Goal: Task Accomplishment & Management: Manage account settings

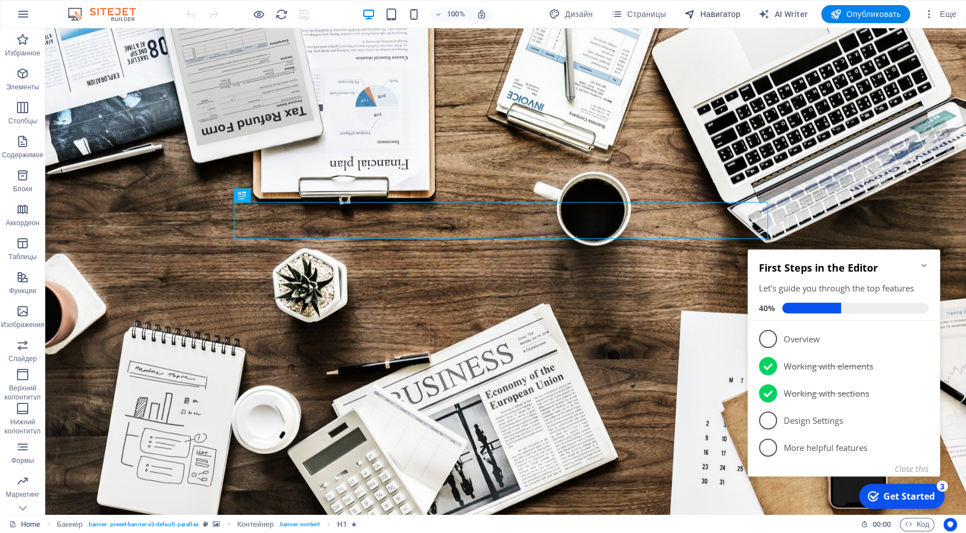
click at [723, 15] on span "Навигатор" at bounding box center [712, 13] width 56 height 11
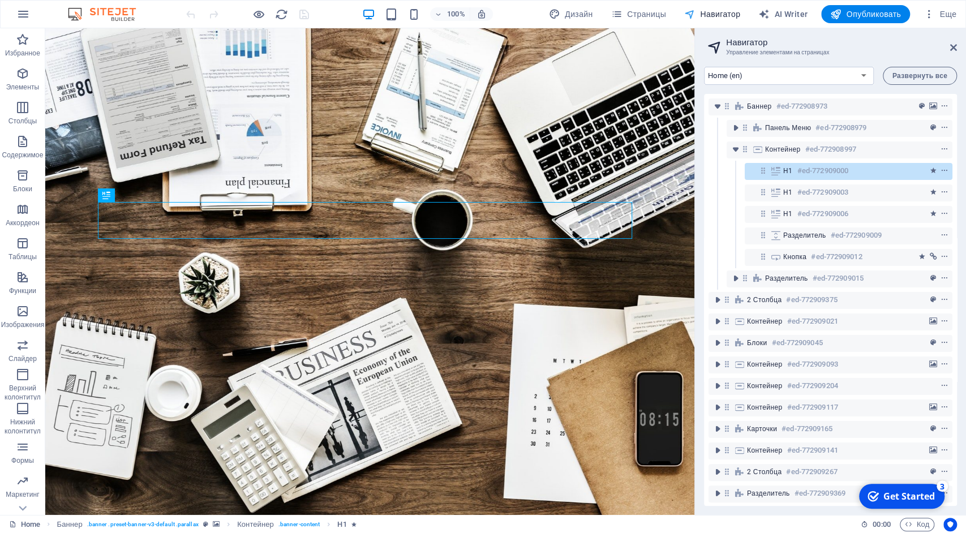
click at [723, 15] on span "Навигатор" at bounding box center [712, 13] width 56 height 11
click at [956, 48] on icon at bounding box center [953, 47] width 7 height 9
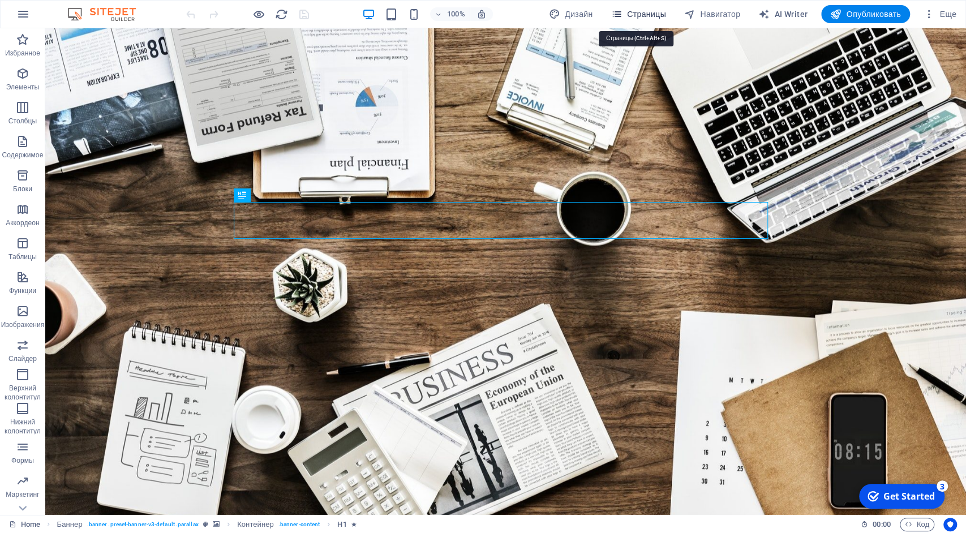
click at [643, 15] on span "Страницы" at bounding box center [638, 13] width 55 height 11
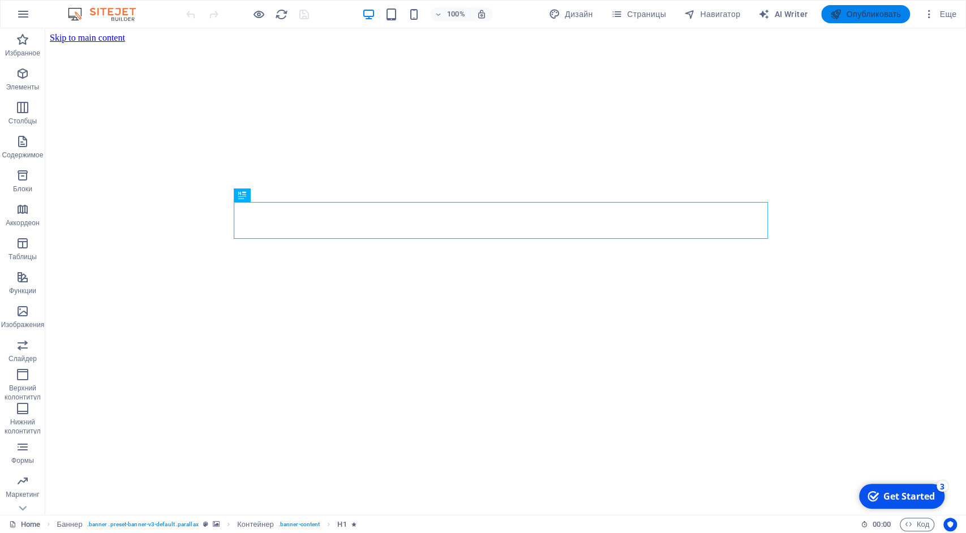
click at [871, 14] on span "Опубликовать" at bounding box center [865, 13] width 71 height 11
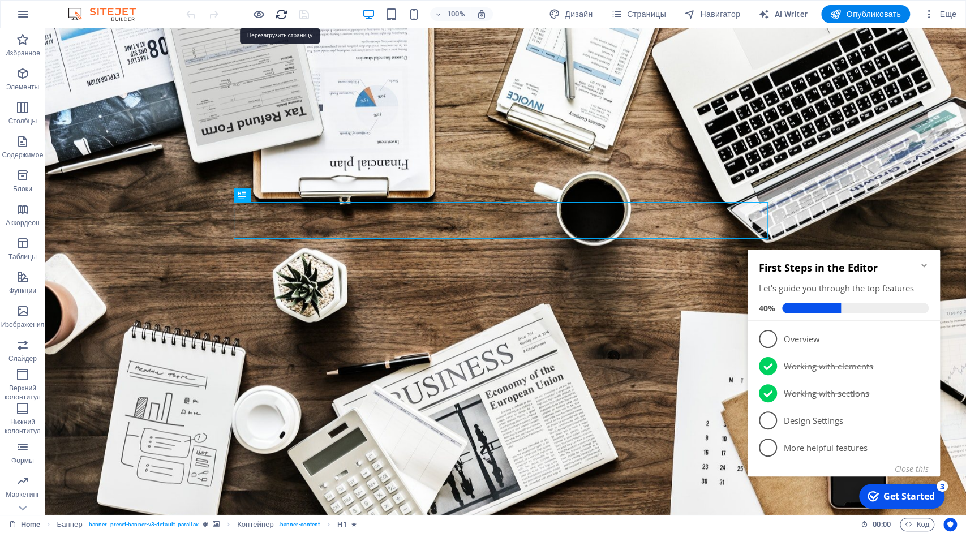
click at [279, 12] on icon "reload" at bounding box center [281, 14] width 13 height 13
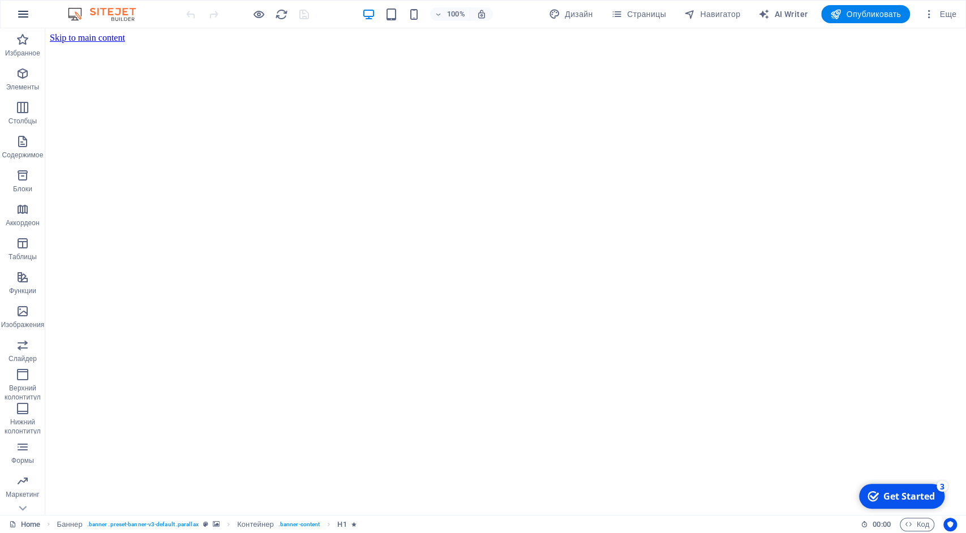
click at [22, 18] on icon "button" at bounding box center [23, 14] width 14 height 14
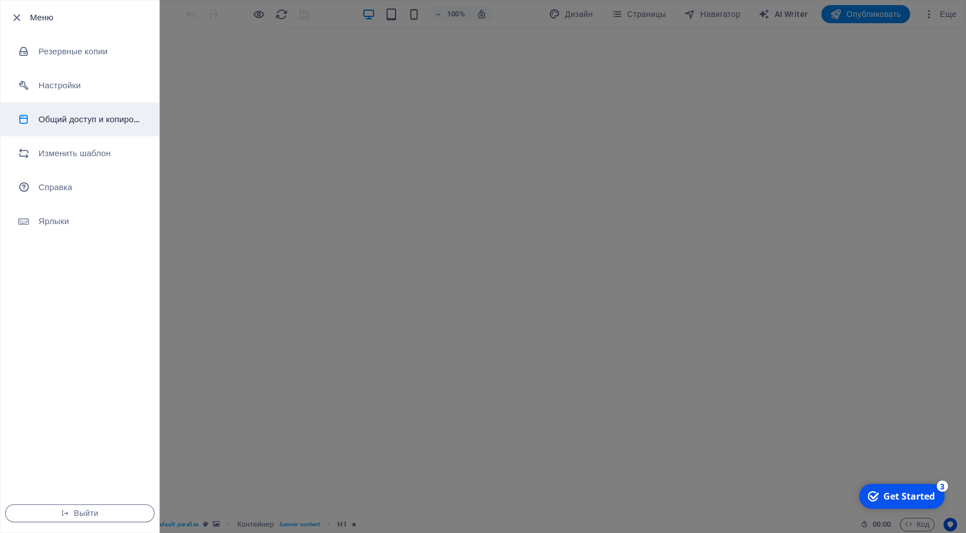
click at [83, 123] on h6 "Общий доступ и копирование сайта" at bounding box center [90, 120] width 105 height 14
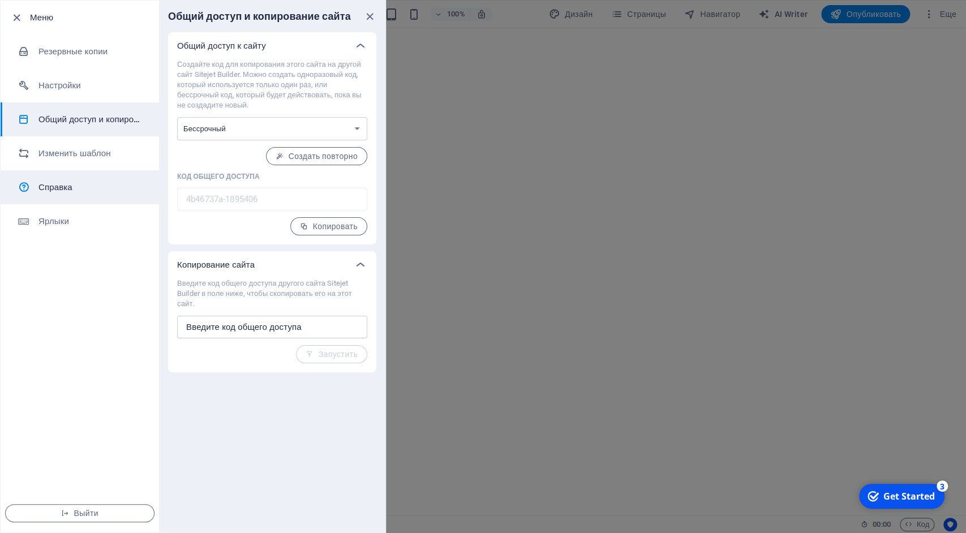
click at [65, 182] on h6 "Справка" at bounding box center [90, 188] width 105 height 14
click at [789, 25] on div at bounding box center [483, 266] width 966 height 533
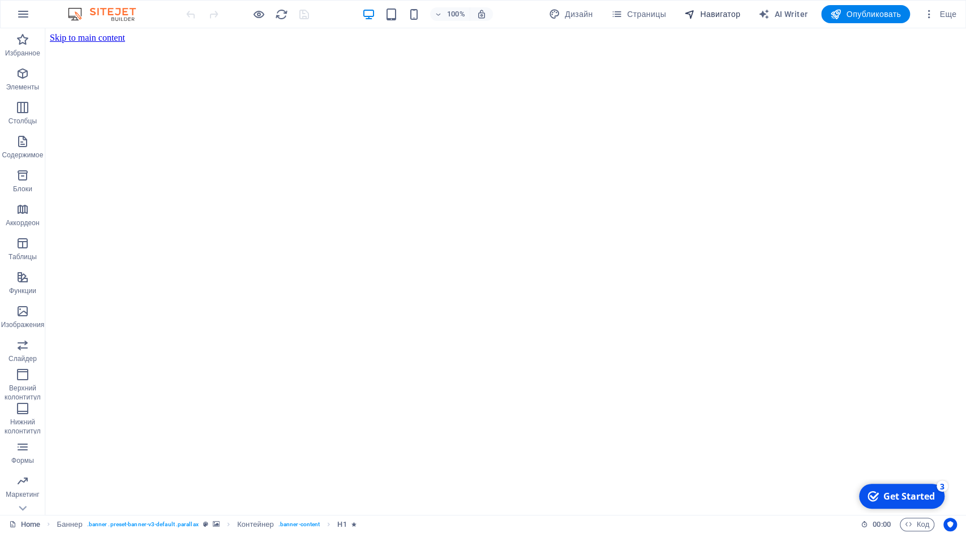
click at [733, 13] on span "Навигатор" at bounding box center [712, 13] width 56 height 11
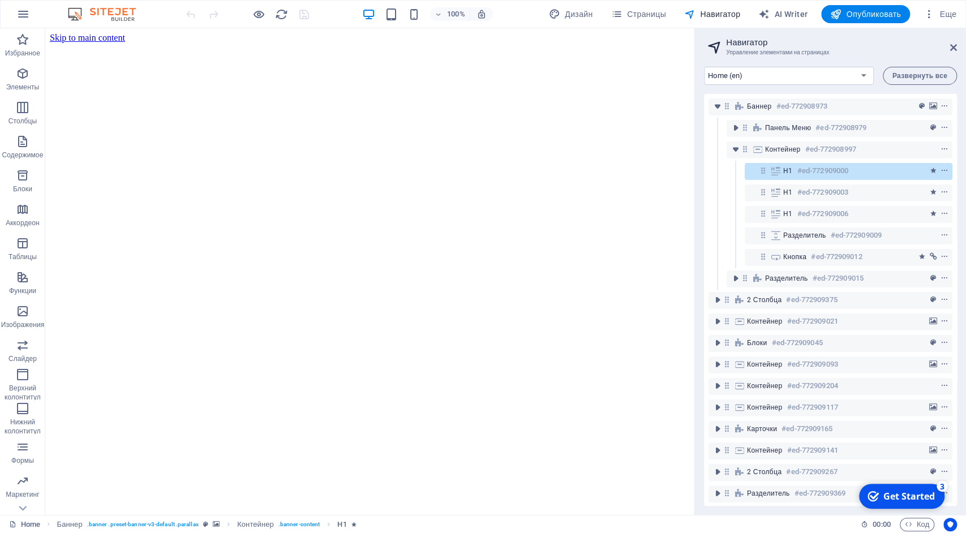
drag, startPoint x: 733, startPoint y: 13, endPoint x: 687, endPoint y: 3, distance: 47.0
click at [733, 13] on span "Навигатор" at bounding box center [712, 13] width 56 height 11
click at [646, 15] on span "Страницы" at bounding box center [638, 13] width 55 height 11
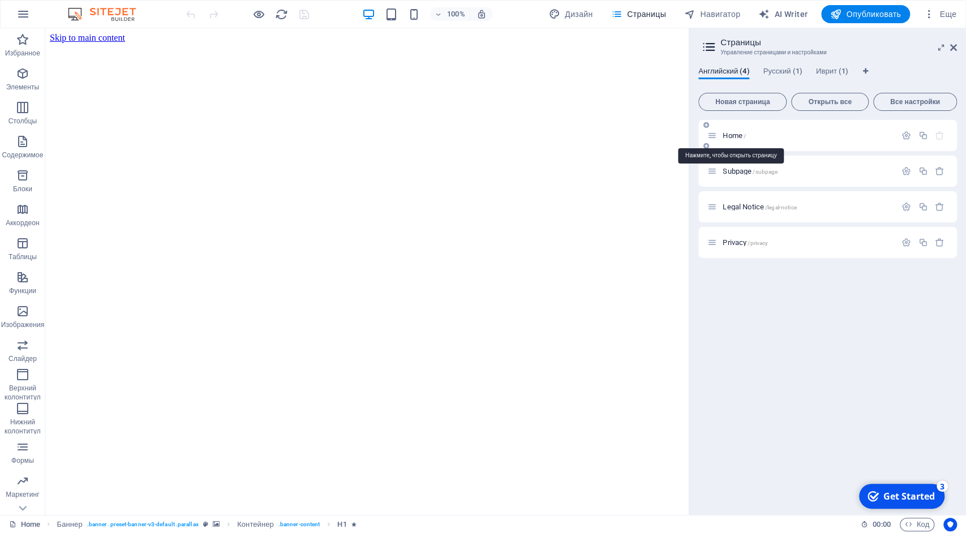
click at [735, 138] on span "Home /" at bounding box center [734, 135] width 23 height 8
click at [736, 170] on span "Subpage /subpage" at bounding box center [750, 171] width 55 height 8
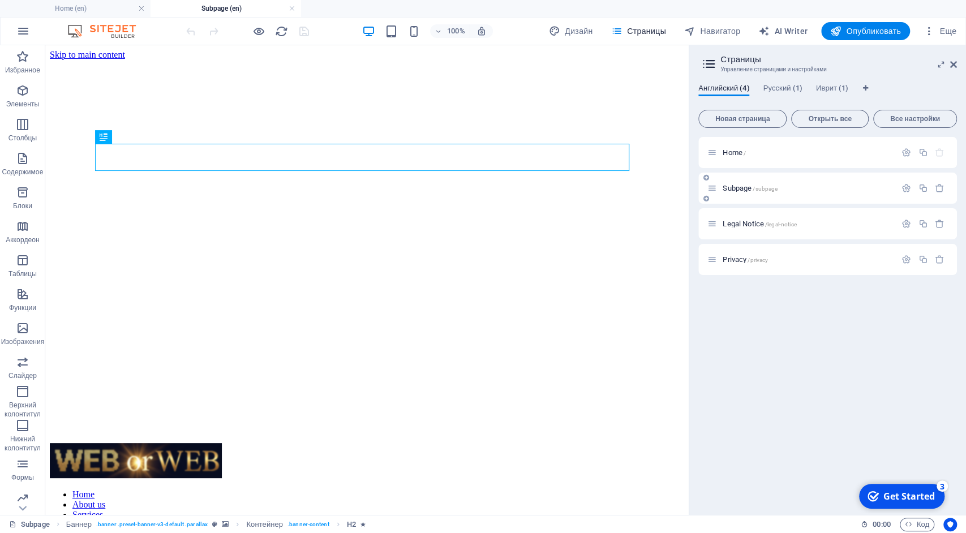
click at [739, 184] on div "Subpage /subpage" at bounding box center [801, 188] width 188 height 13
click at [742, 222] on span "Legal Notice /legal-notice" at bounding box center [760, 224] width 74 height 8
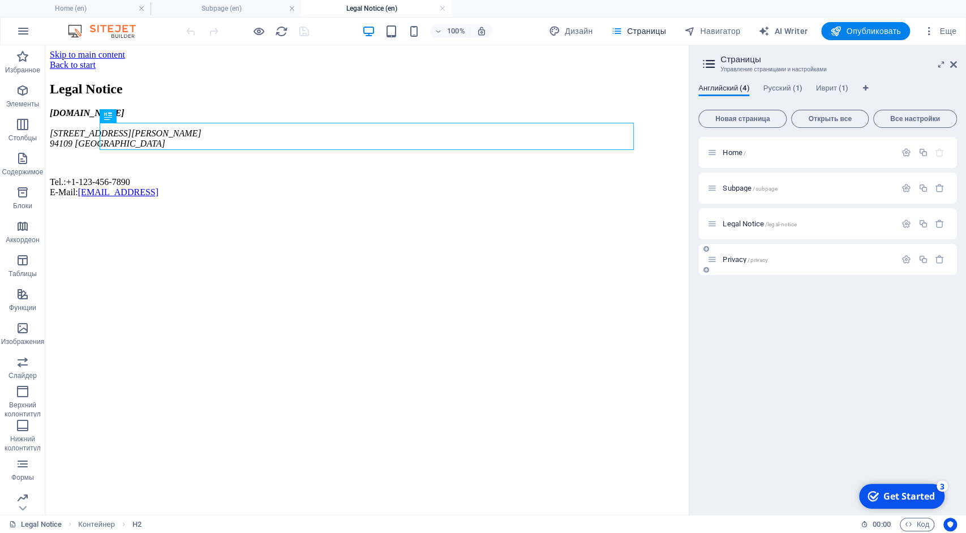
click at [734, 264] on div "Privacy /privacy" at bounding box center [801, 259] width 188 height 13
click at [949, 30] on span "Еще" at bounding box center [940, 30] width 33 height 11
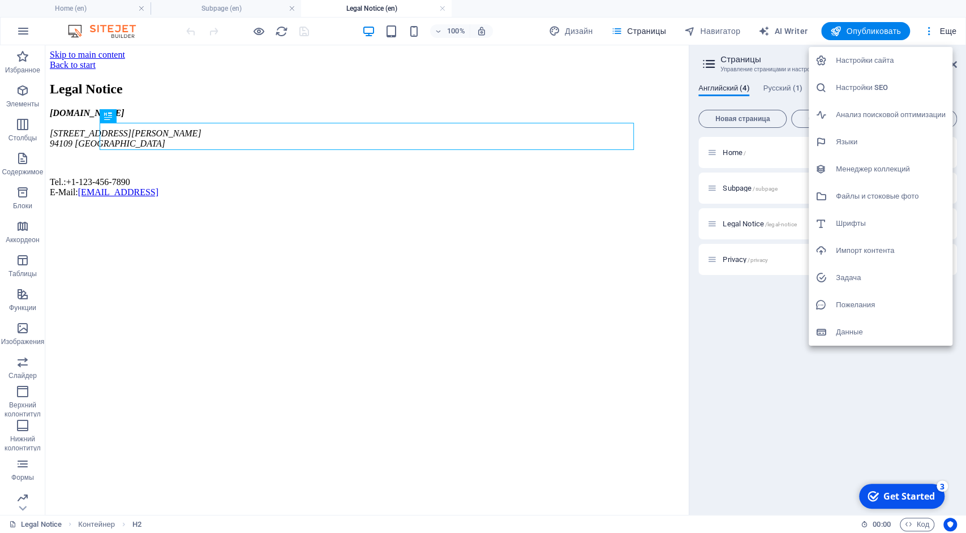
click at [856, 63] on h6 "Настройки сайта" at bounding box center [891, 61] width 110 height 14
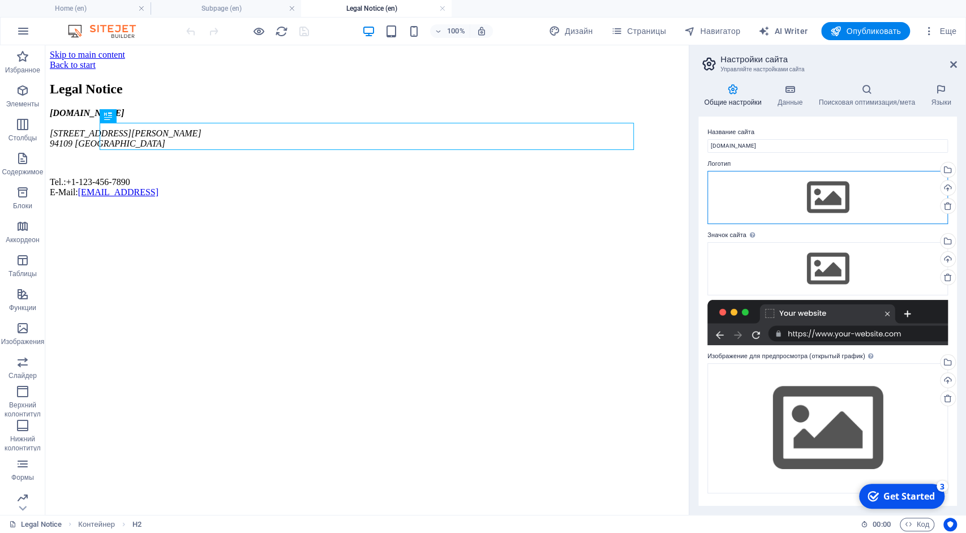
click at [836, 194] on div "Перетащите файлы сюда, нажмите, чтобы выбрать файлы, или выберите файлы из разд…" at bounding box center [827, 197] width 241 height 53
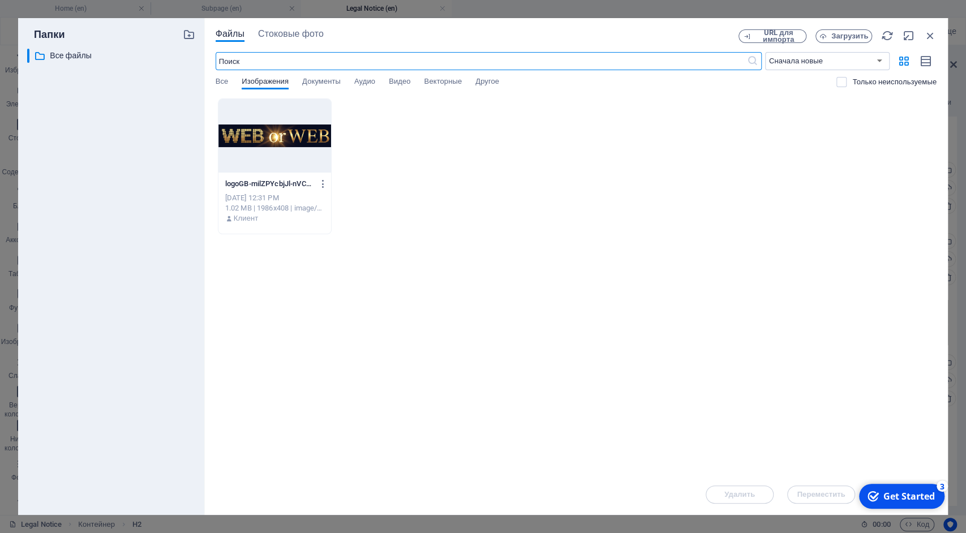
click at [287, 136] on div at bounding box center [274, 136] width 113 height 74
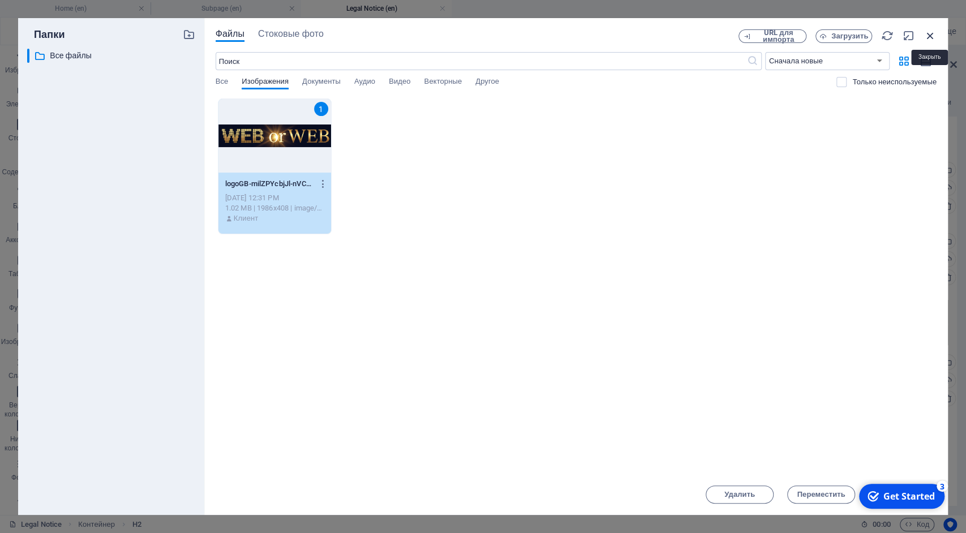
click at [927, 35] on icon "button" at bounding box center [930, 35] width 12 height 12
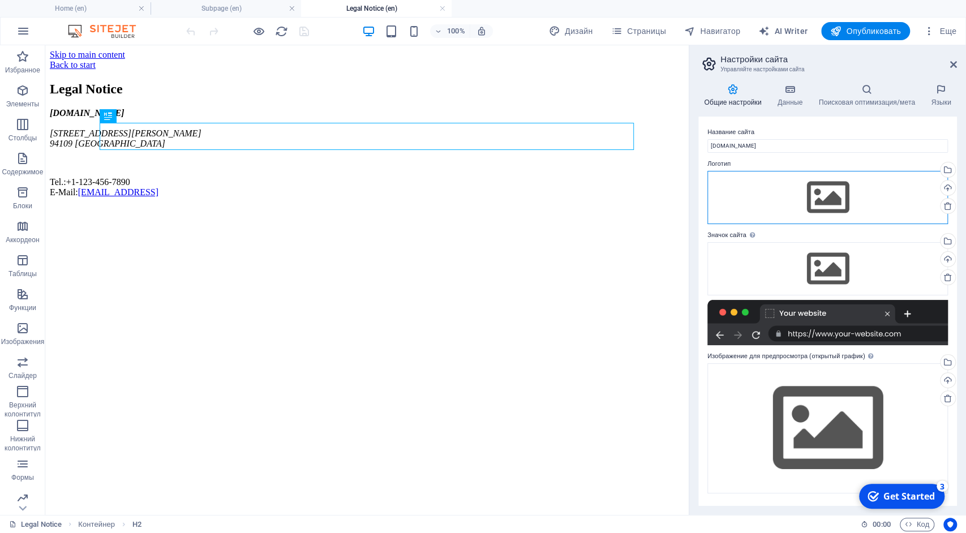
click at [909, 193] on div "Перетащите файлы сюда, нажмите, чтобы выбрать файлы, или выберите файлы из разд…" at bounding box center [827, 197] width 241 height 53
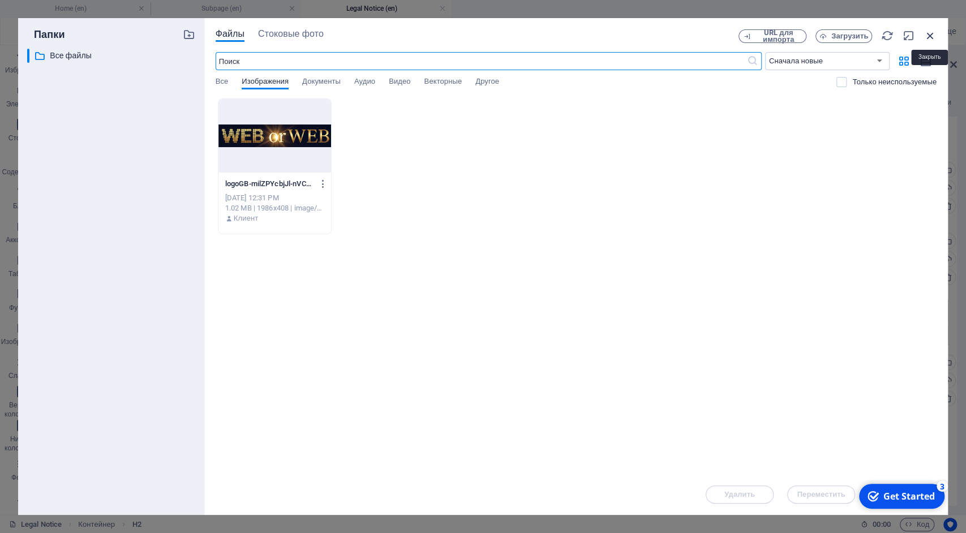
click at [926, 32] on icon "button" at bounding box center [930, 35] width 12 height 12
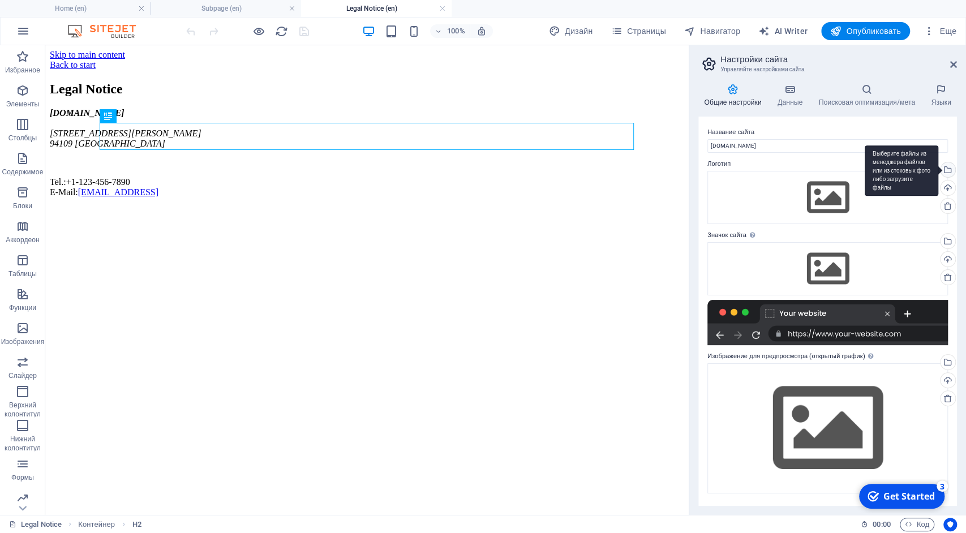
click at [952, 170] on div "Выберите файлы из менеджера файлов или из стоковых фото либо загрузите файлы" at bounding box center [946, 170] width 17 height 17
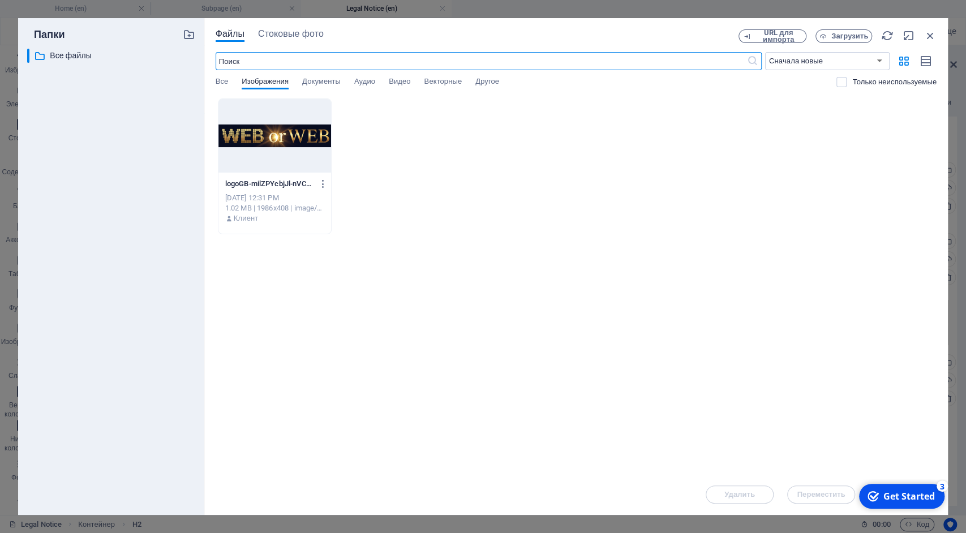
click at [281, 135] on div at bounding box center [274, 136] width 113 height 74
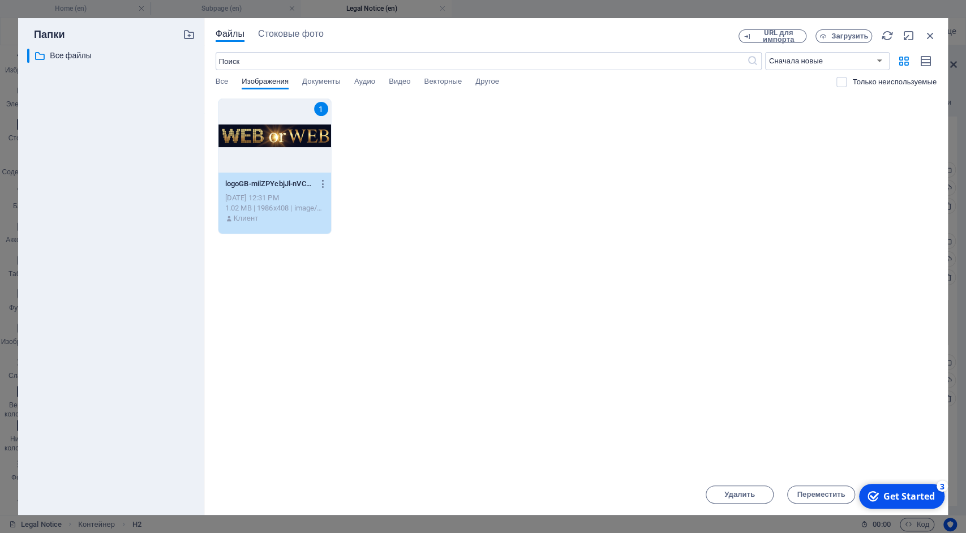
click at [281, 135] on div "1" at bounding box center [274, 136] width 113 height 74
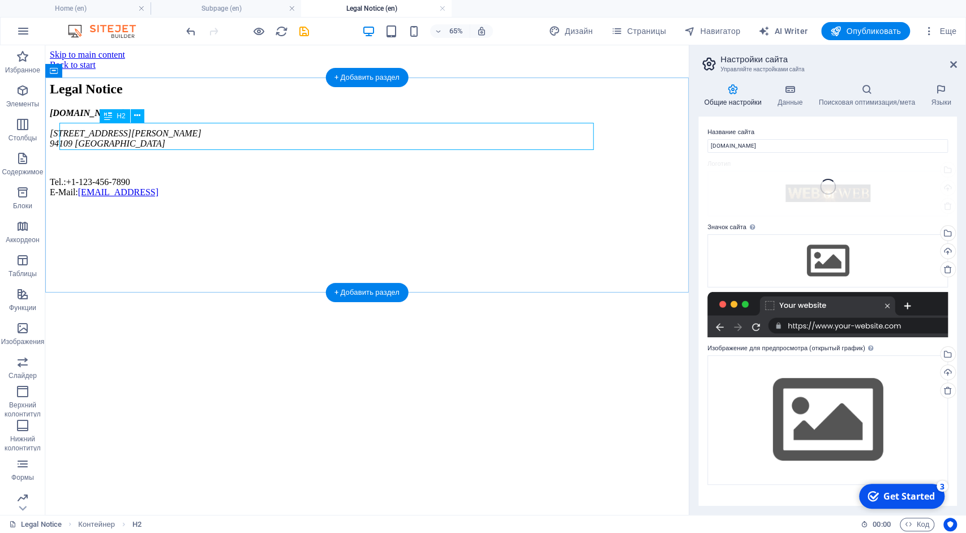
click at [281, 97] on div "Legal Notice" at bounding box center [367, 88] width 634 height 15
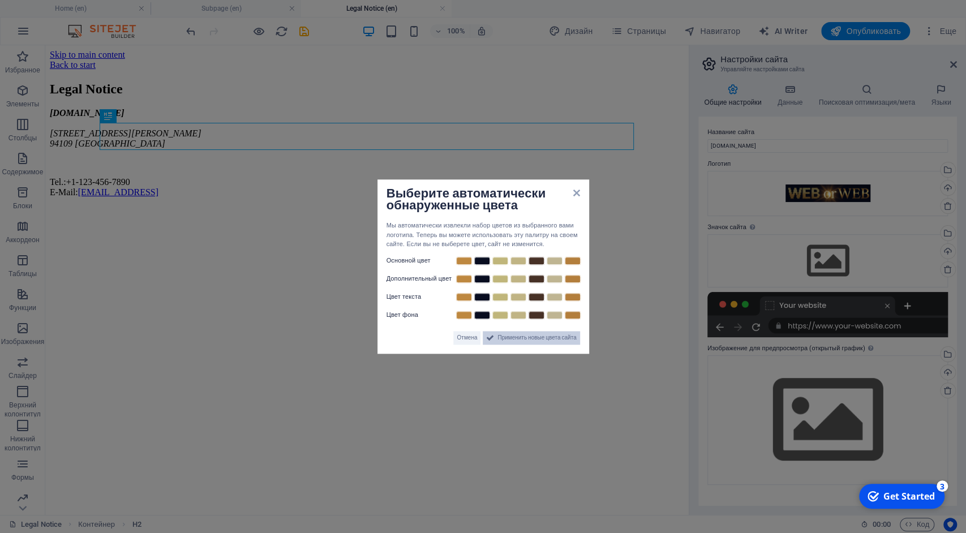
click at [540, 341] on span "Применить новые цвета сайта" at bounding box center [536, 338] width 79 height 14
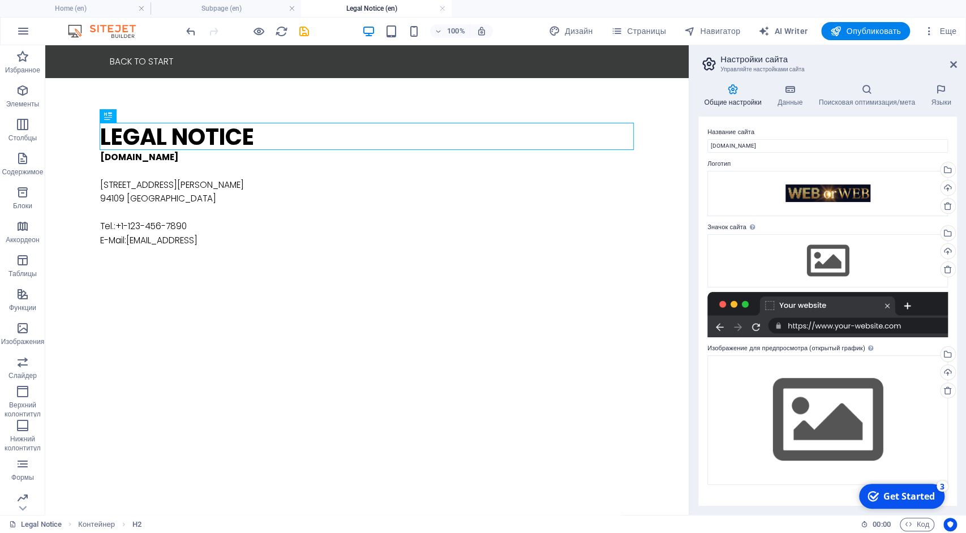
click at [893, 492] on div "Get Started" at bounding box center [908, 496] width 51 height 12
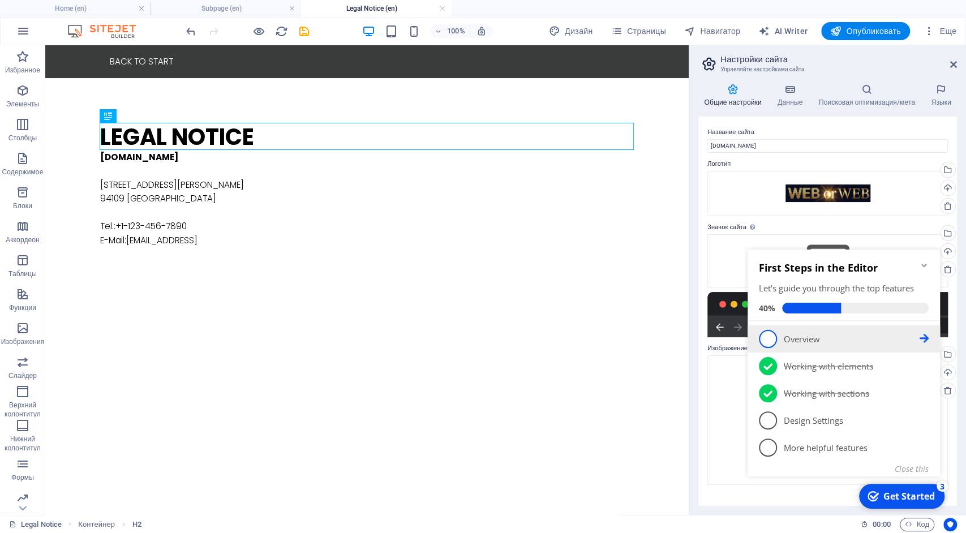
click at [808, 344] on p "Overview - incomplete" at bounding box center [852, 339] width 136 height 12
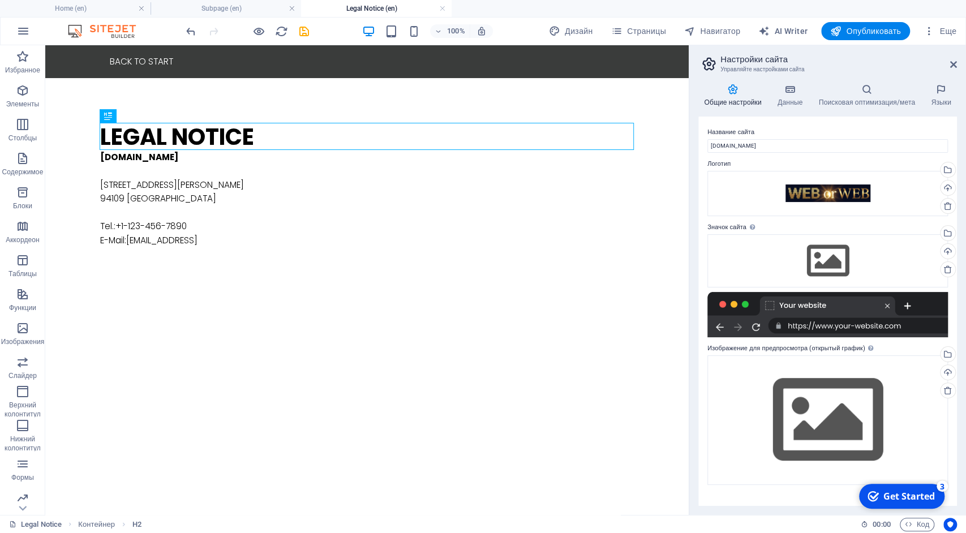
click at [943, 491] on div "3" at bounding box center [942, 485] width 11 height 11
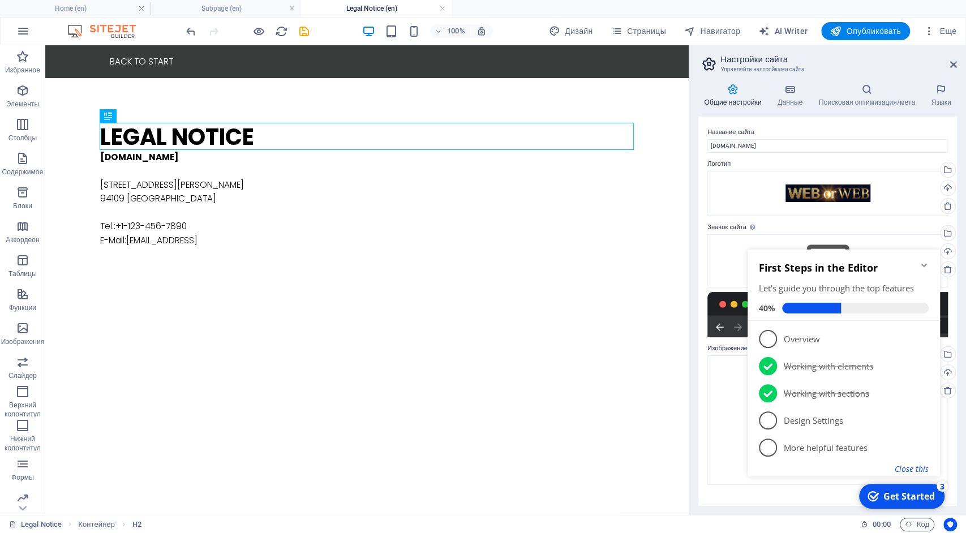
click at [924, 473] on button "Close this" at bounding box center [912, 468] width 34 height 11
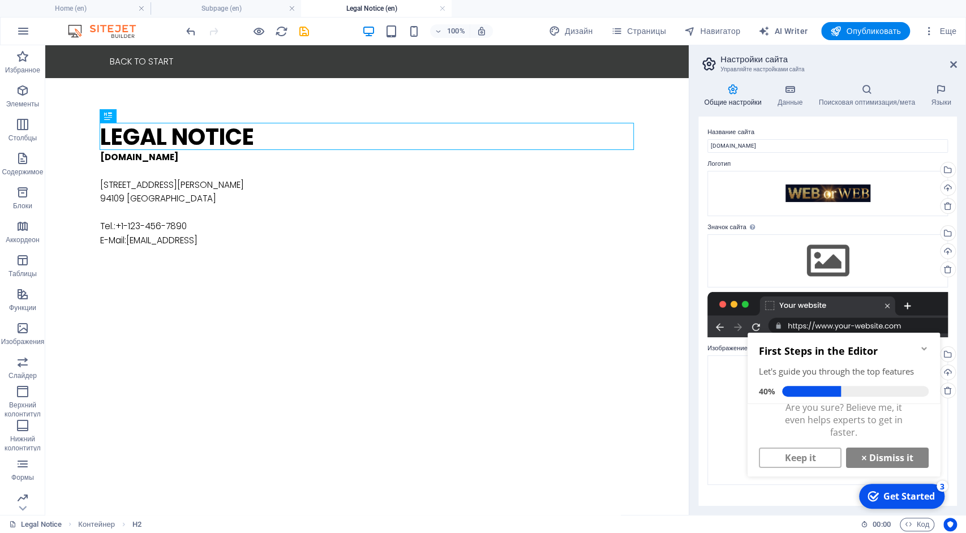
scroll to position [8, 0]
click at [811, 459] on link "Keep it" at bounding box center [800, 457] width 83 height 20
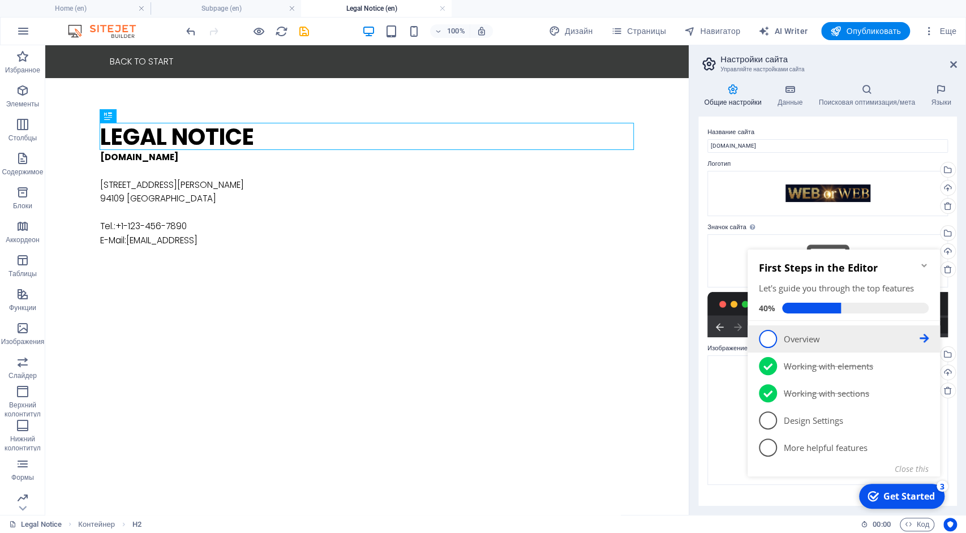
click at [766, 340] on span "1" at bounding box center [768, 339] width 18 height 18
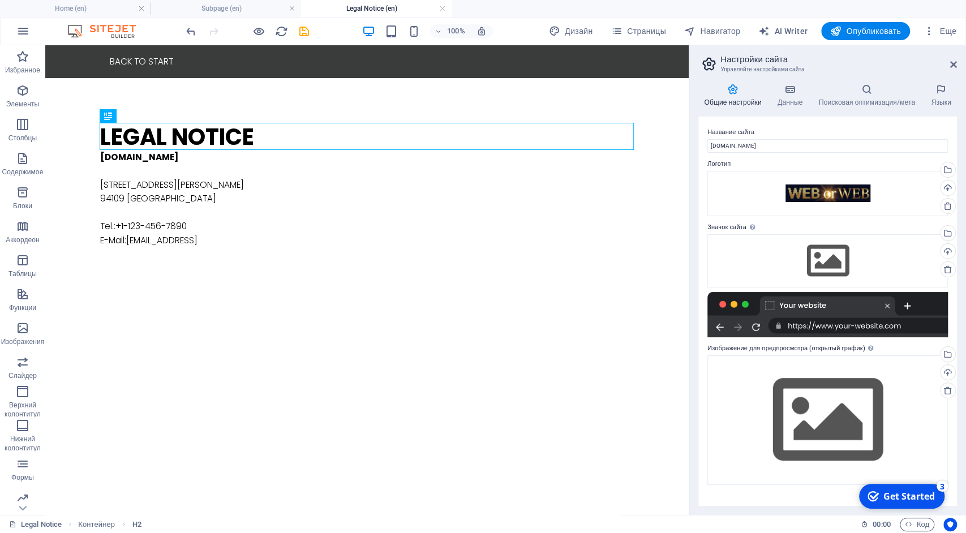
drag, startPoint x: 911, startPoint y: 497, endPoint x: 1024, endPoint y: 737, distance: 265.0
click at [911, 498] on div "Get Started" at bounding box center [908, 496] width 51 height 12
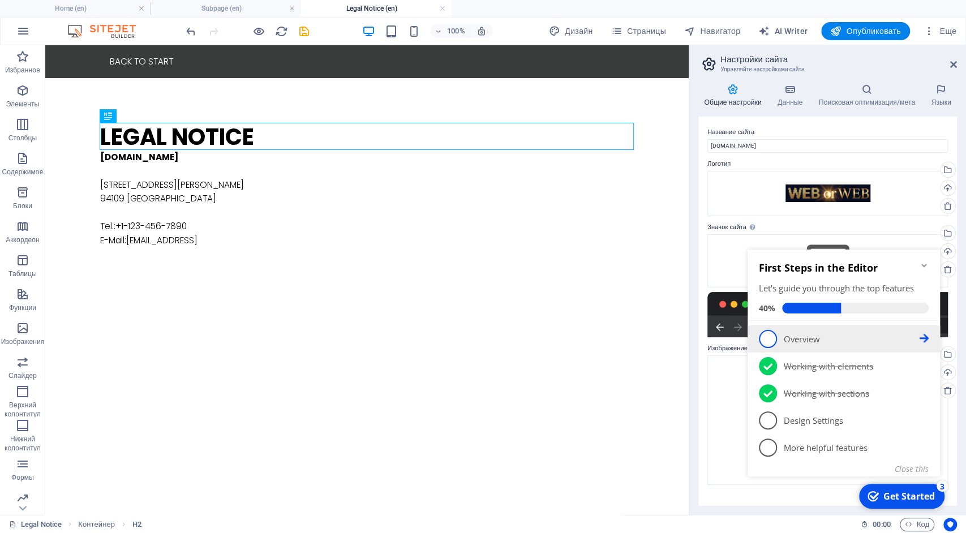
click at [926, 338] on icon at bounding box center [924, 338] width 9 height 9
click div "checkmark Get Started 3 First Steps in the Editor Let's guide you through the t…"
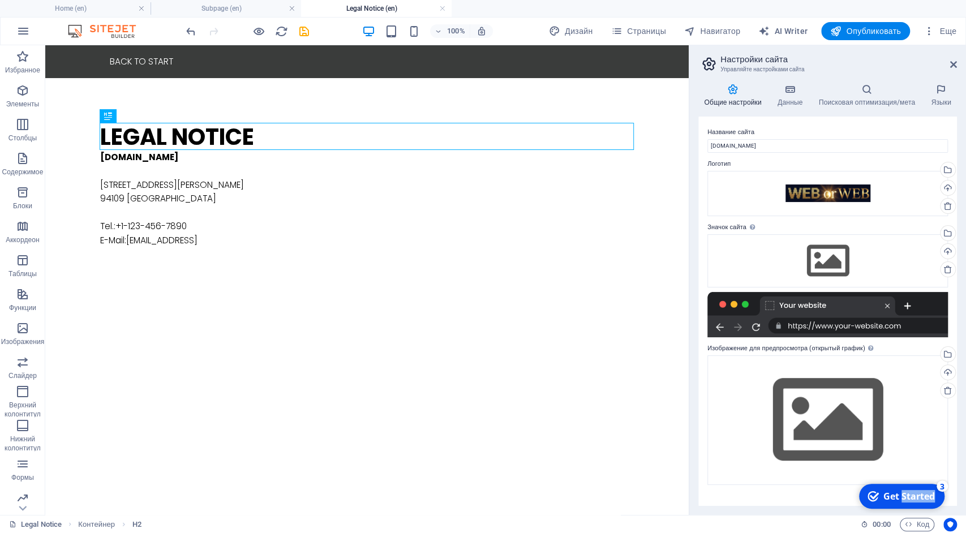
click at [912, 497] on div "Get Started" at bounding box center [908, 496] width 51 height 12
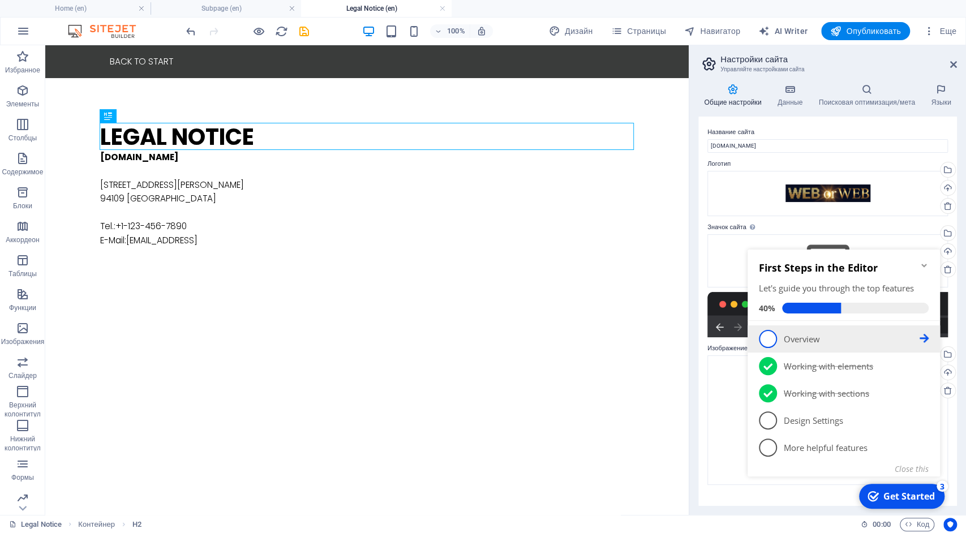
click at [779, 338] on link "1 Overview - incomplete" at bounding box center [844, 339] width 170 height 18
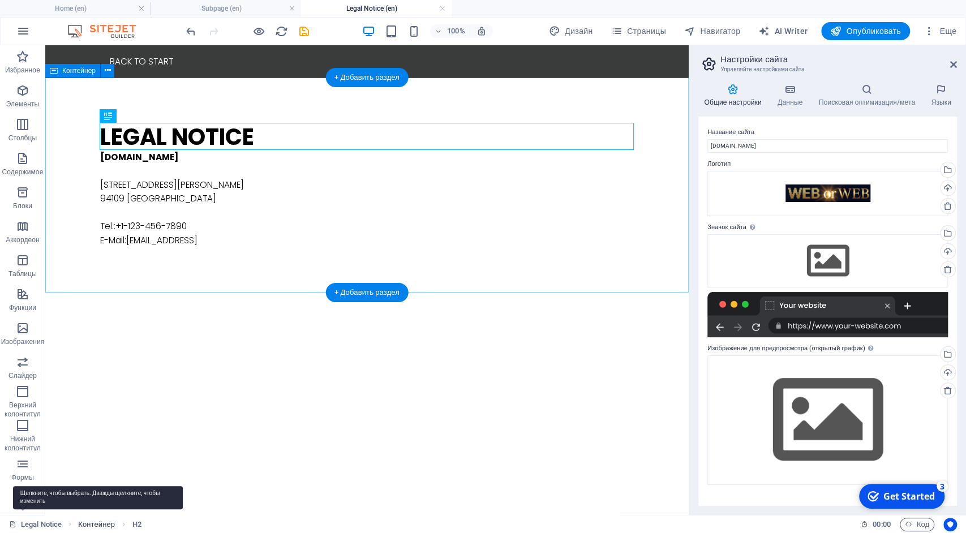
click at [104, 525] on span "Контейнер" at bounding box center [96, 525] width 37 height 14
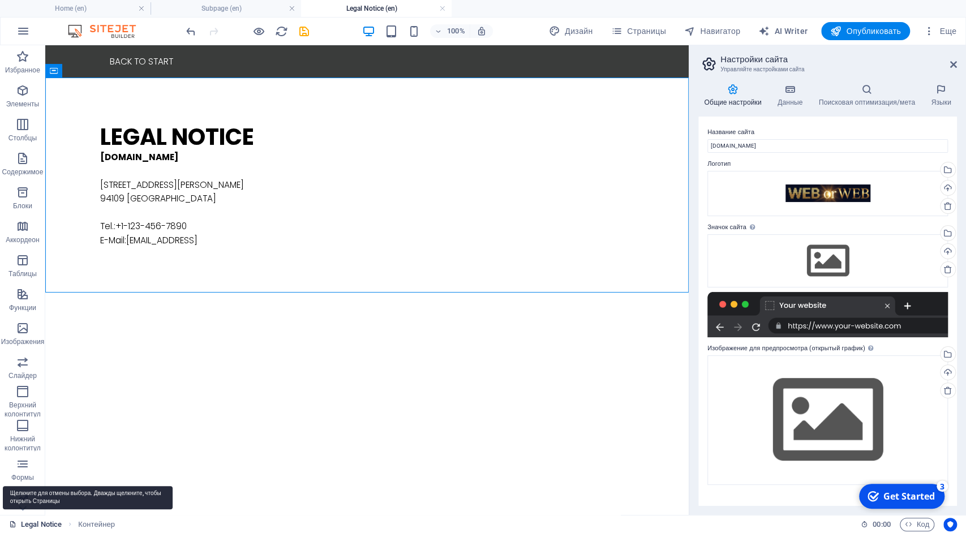
click at [39, 522] on link "Legal Notice" at bounding box center [35, 525] width 53 height 14
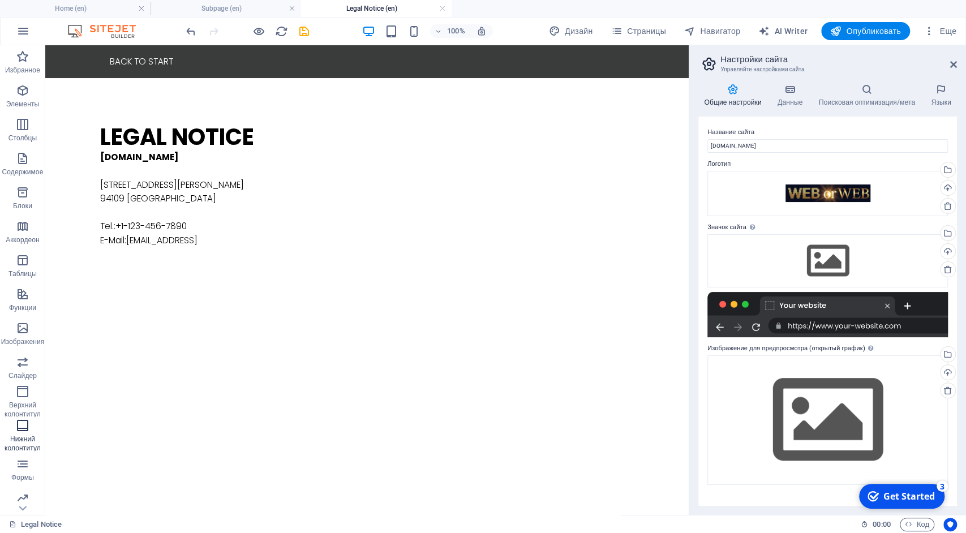
click at [11, 429] on span "Нижний колонтитул" at bounding box center [22, 437] width 45 height 36
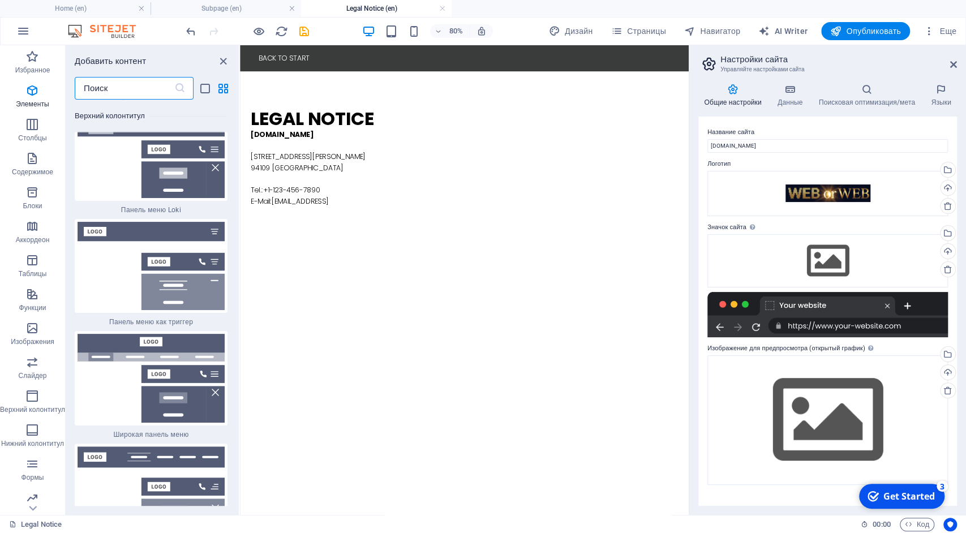
scroll to position [13961, 0]
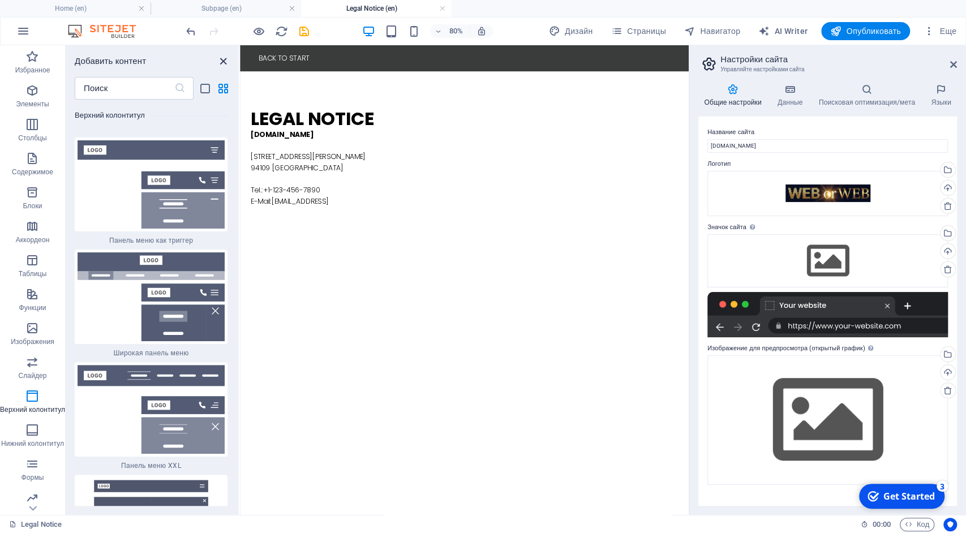
click at [224, 65] on icon "close panel" at bounding box center [223, 61] width 13 height 13
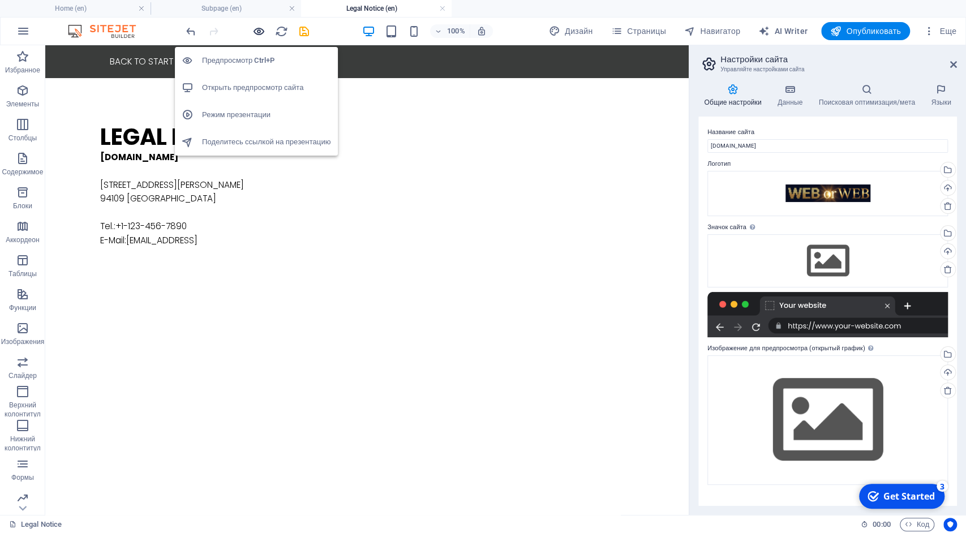
click at [257, 33] on icon "button" at bounding box center [258, 31] width 13 height 13
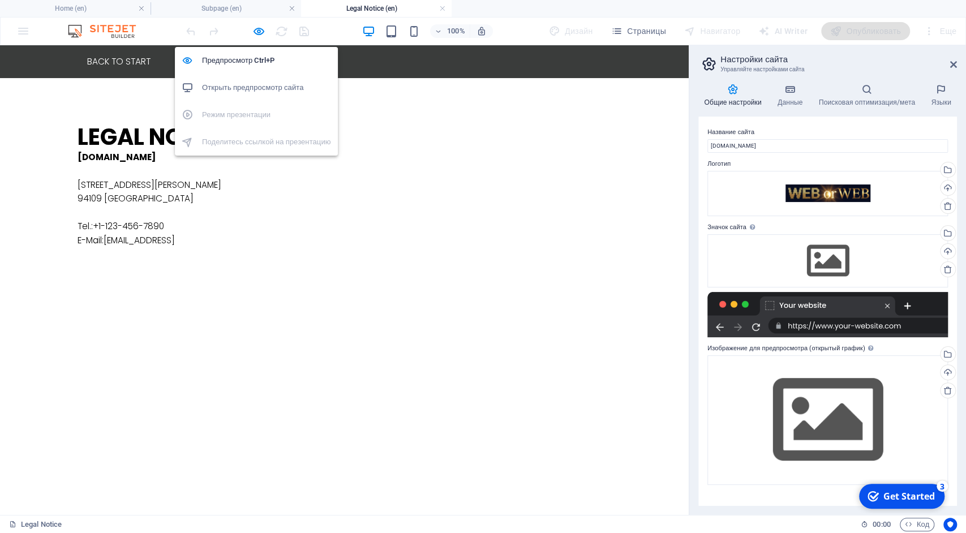
click at [246, 92] on h6 "Открыть предпросмотр сайта" at bounding box center [266, 88] width 129 height 14
click at [257, 29] on icon "button" at bounding box center [258, 31] width 13 height 13
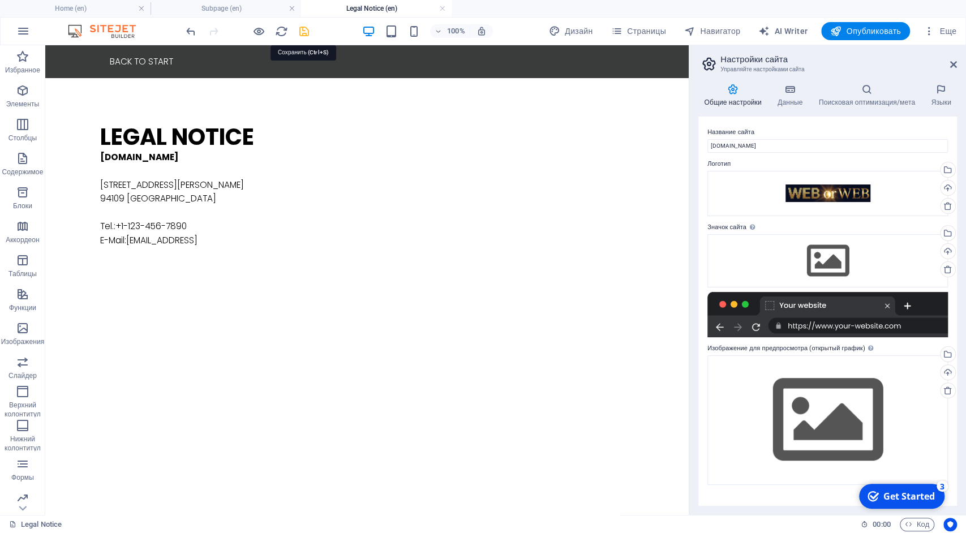
click at [299, 32] on icon "save" at bounding box center [304, 31] width 13 height 13
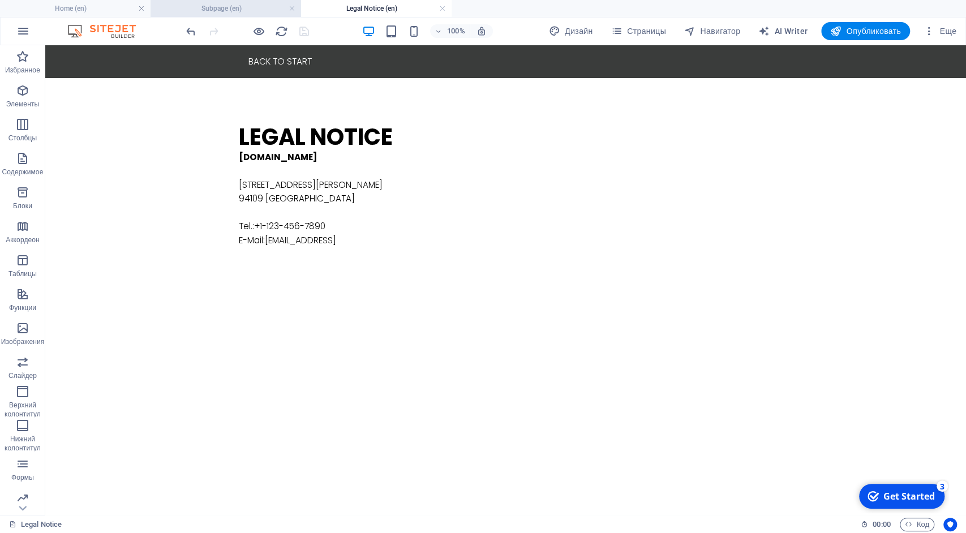
click at [212, 8] on h4 "Subpage (en)" at bounding box center [226, 8] width 151 height 12
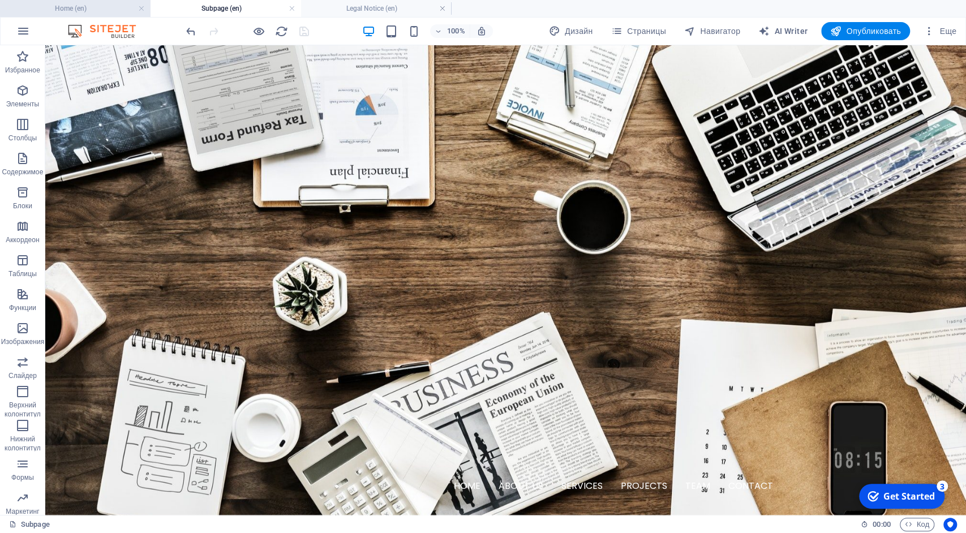
click at [96, 7] on h4 "Home (en)" at bounding box center [75, 8] width 151 height 12
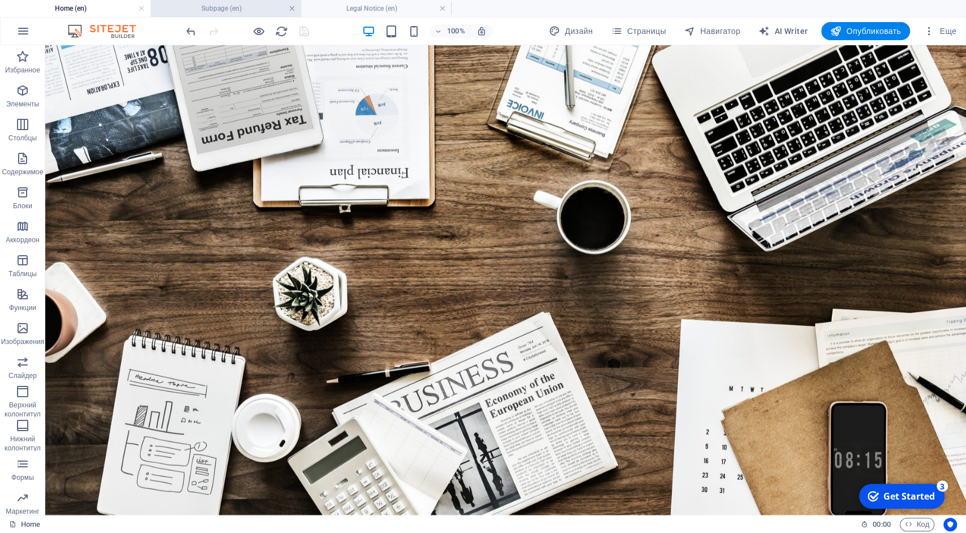
click at [290, 10] on link at bounding box center [292, 8] width 7 height 11
click at [294, 7] on link at bounding box center [292, 8] width 7 height 11
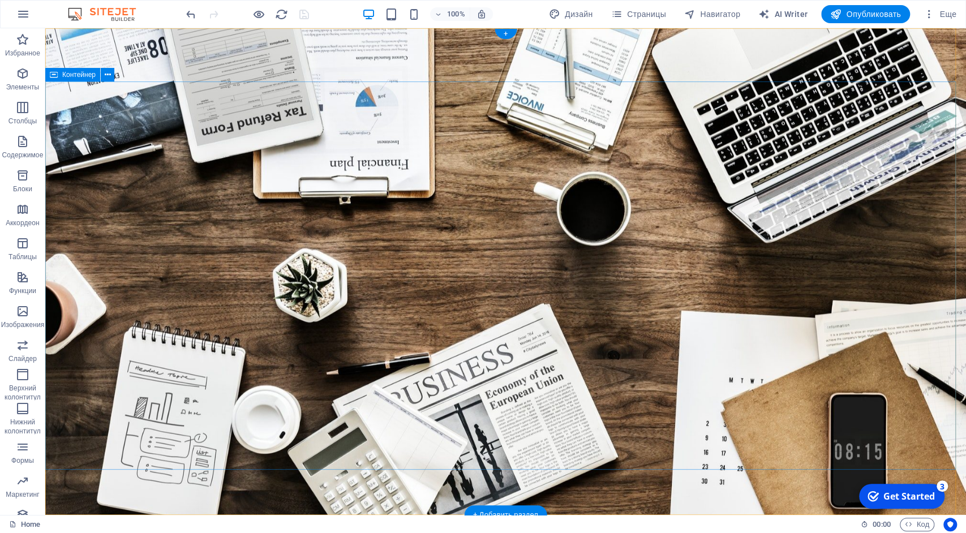
scroll to position [0, 0]
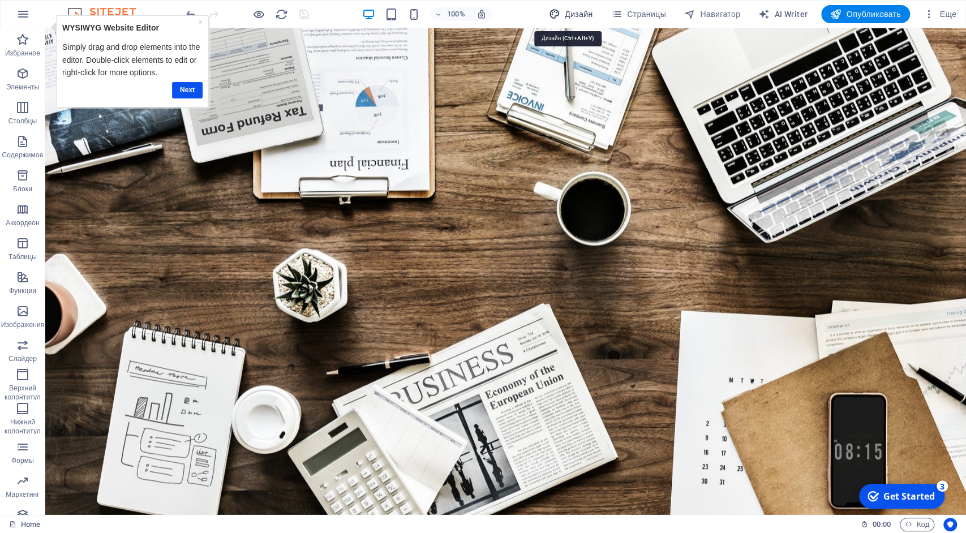
click at [568, 15] on span "Дизайн" at bounding box center [571, 13] width 44 height 11
select select "rem"
select select "300"
select select "px"
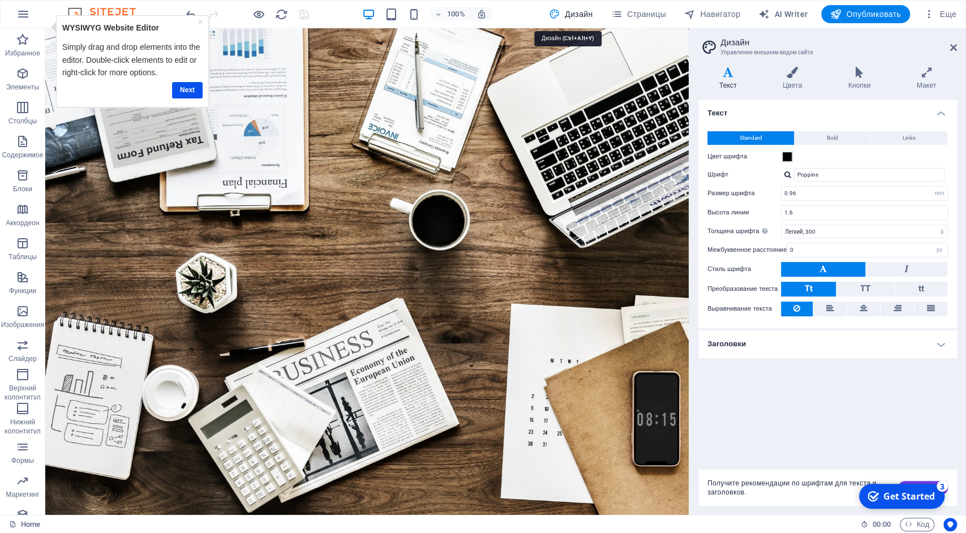
click at [568, 15] on span "Дизайн" at bounding box center [571, 13] width 44 height 11
click at [951, 50] on icon at bounding box center [953, 47] width 7 height 9
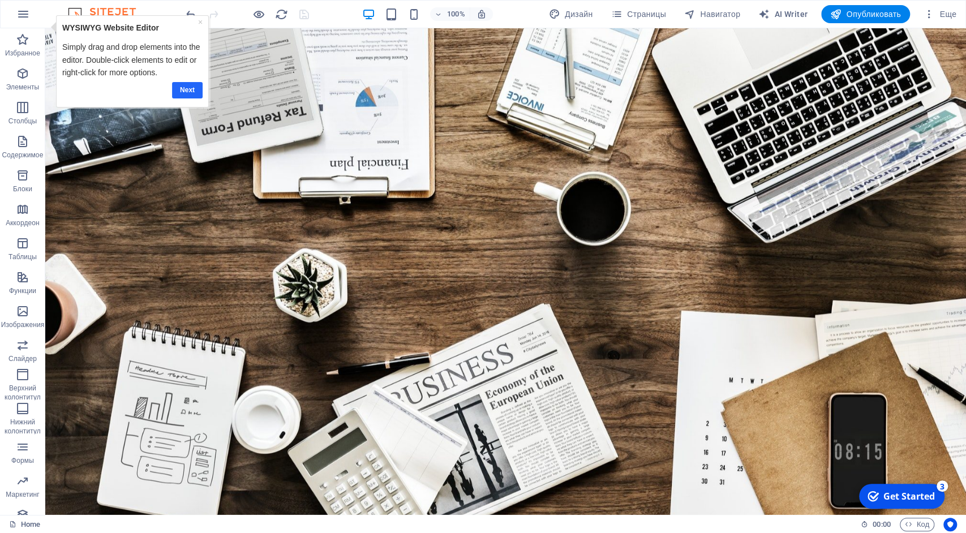
click at [187, 91] on link "Next" at bounding box center [187, 89] width 31 height 16
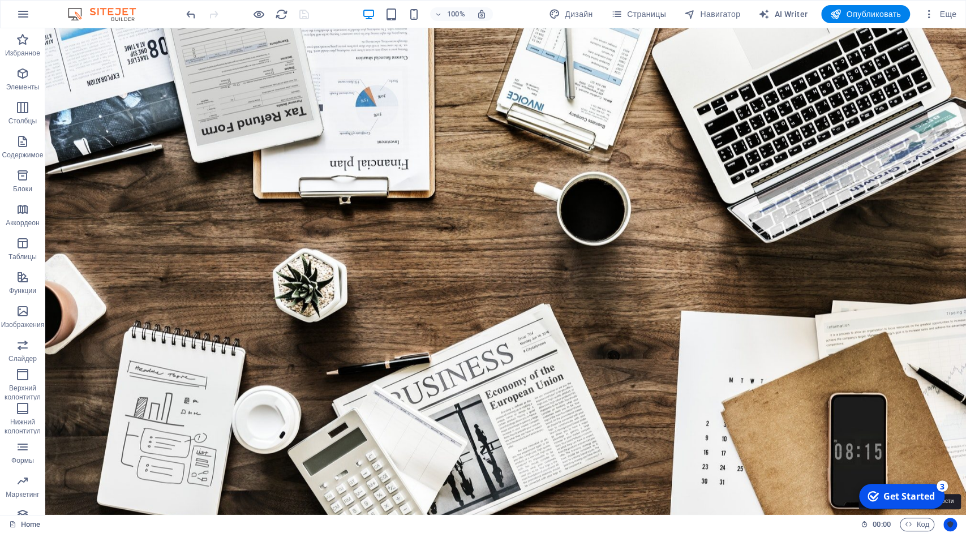
click at [951, 526] on icon "Usercentrics" at bounding box center [950, 525] width 8 height 8
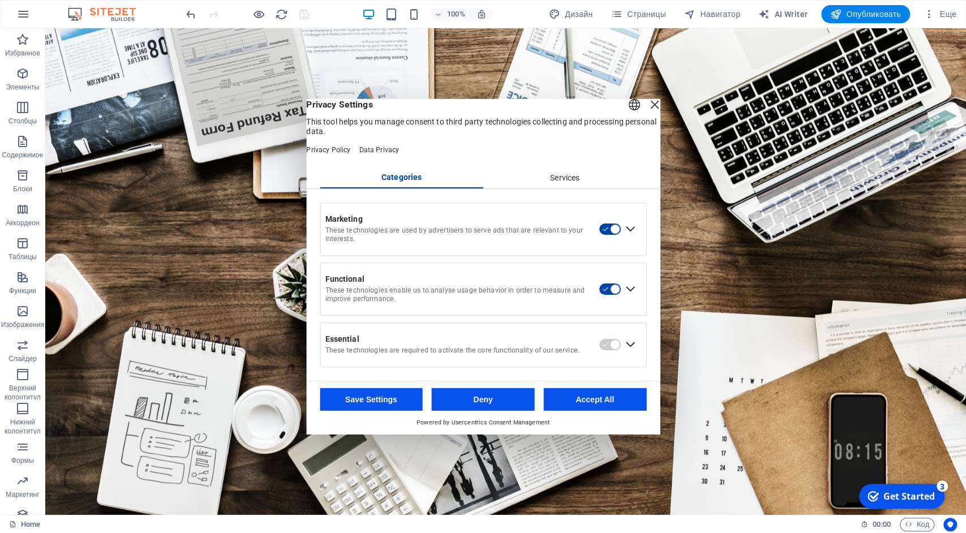
click at [571, 184] on div "Services" at bounding box center [565, 178] width 164 height 19
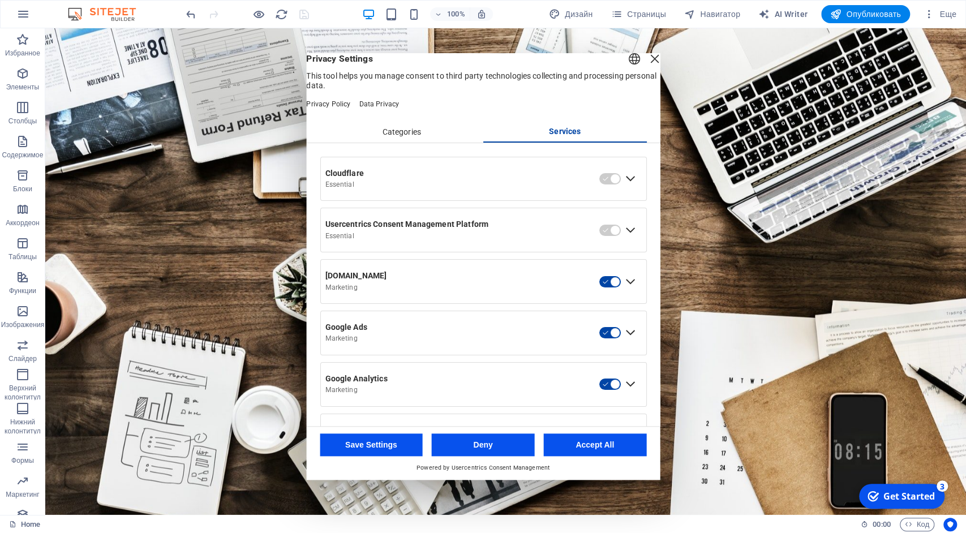
click at [646, 67] on div "Close Layer" at bounding box center [654, 59] width 16 height 16
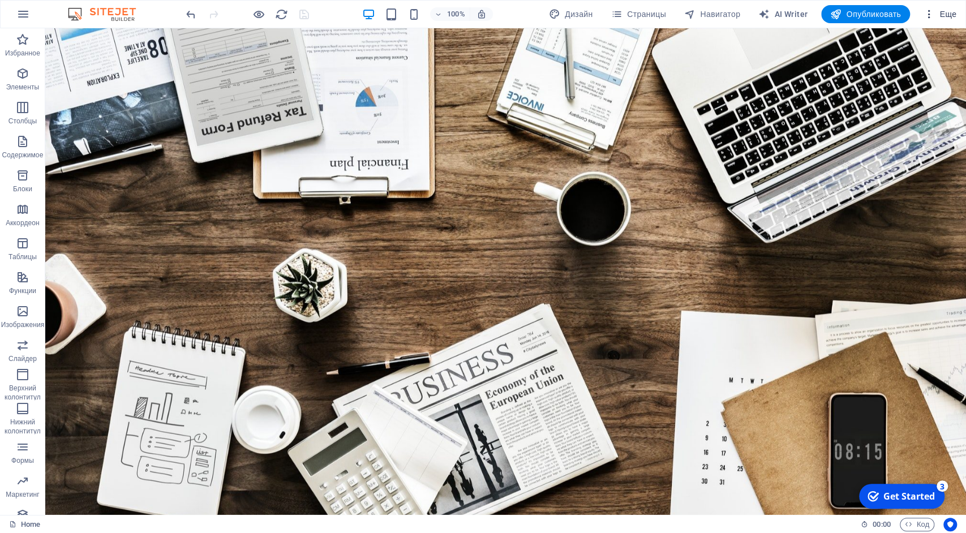
click at [954, 20] on button "Еще" at bounding box center [940, 14] width 42 height 18
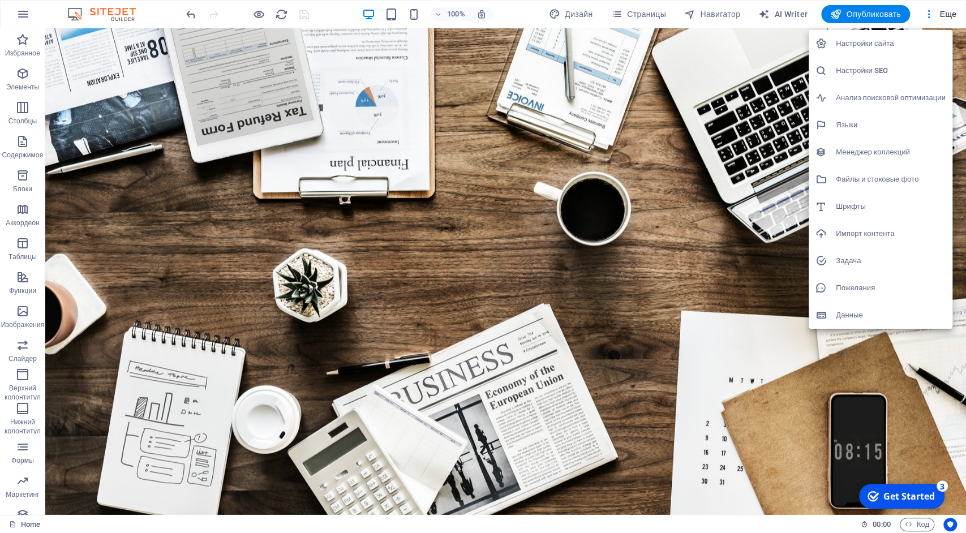
click at [858, 315] on h6 "Данные" at bounding box center [891, 315] width 110 height 14
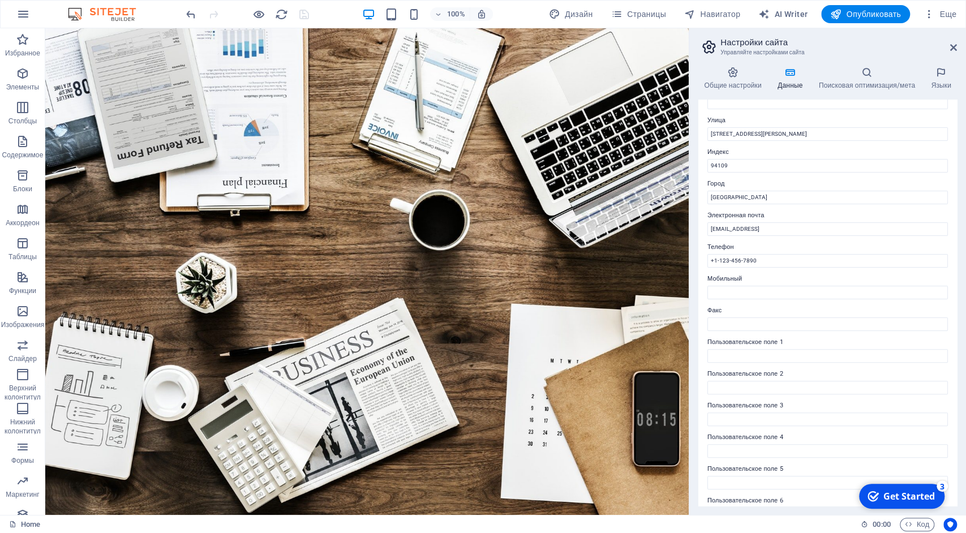
scroll to position [137, 0]
